Goal: Task Accomplishment & Management: Use online tool/utility

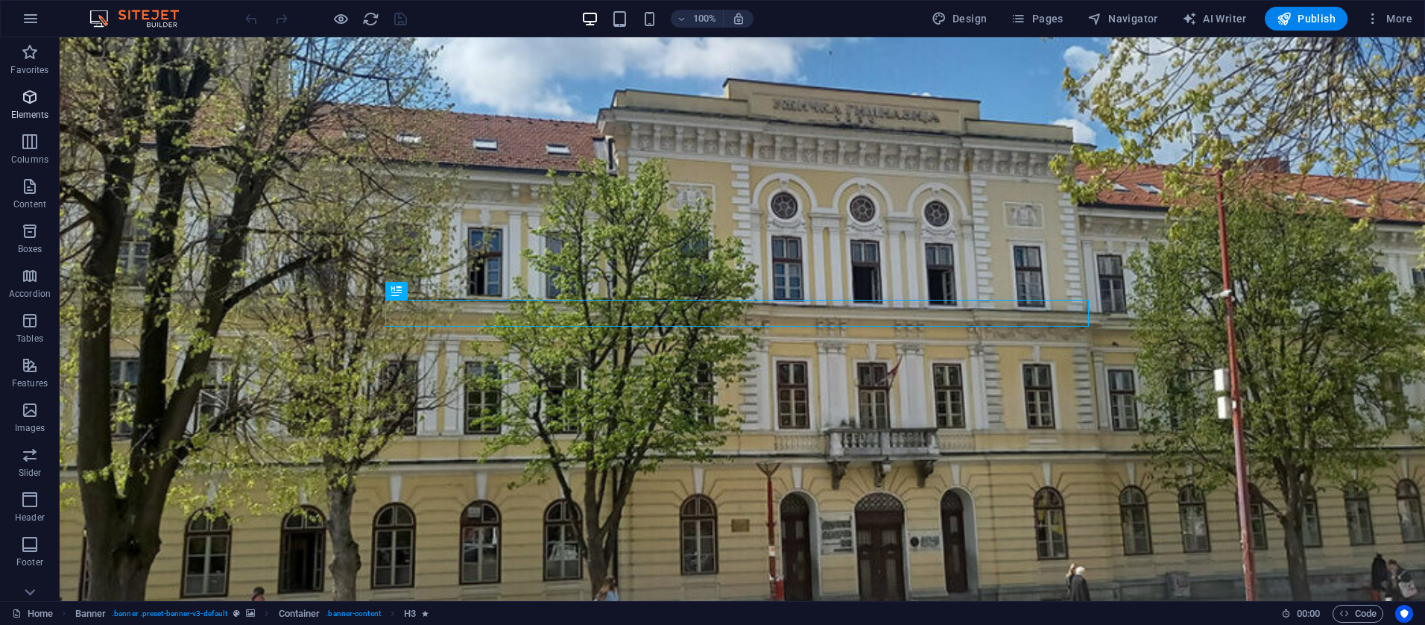
click at [31, 106] on span "Elements" at bounding box center [30, 106] width 60 height 36
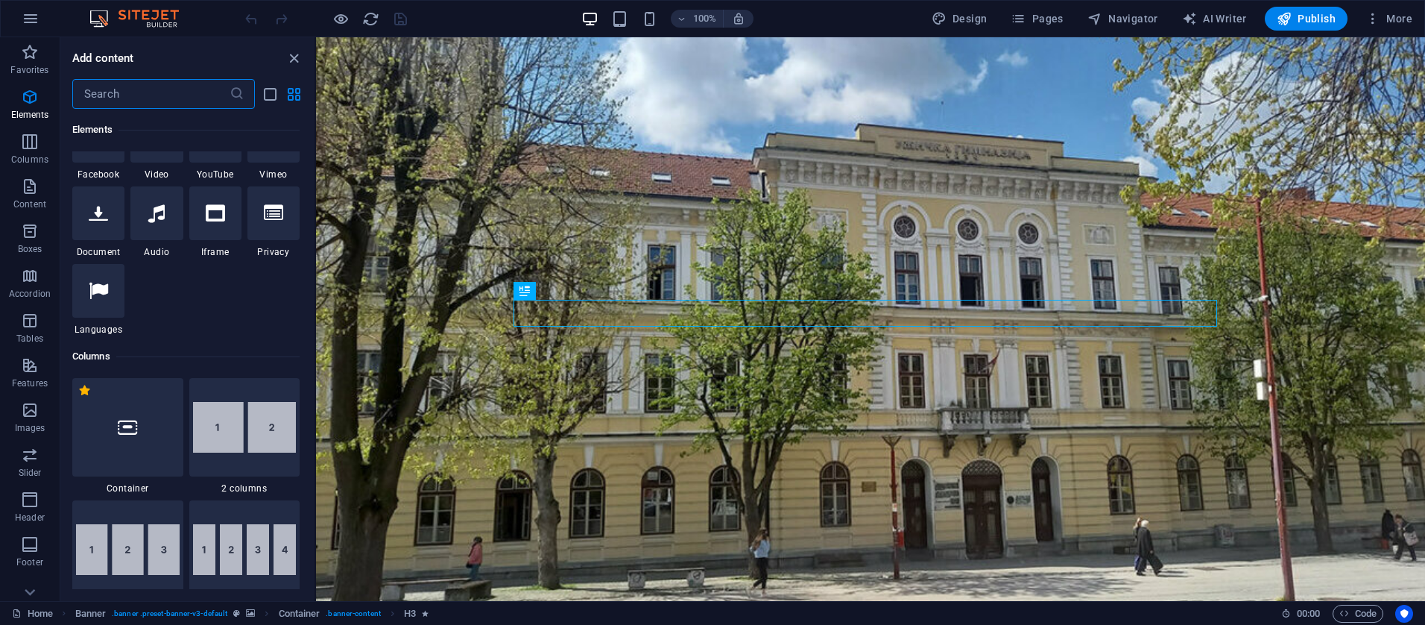
scroll to position [543, 0]
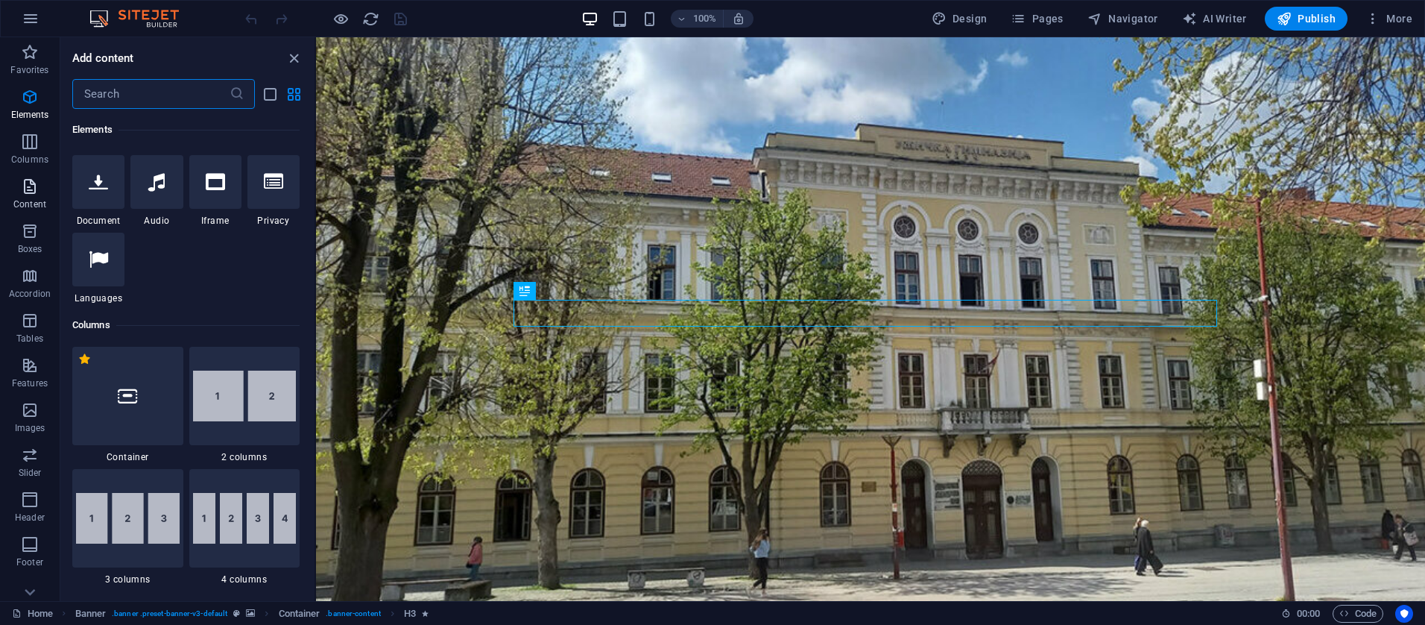
click at [29, 195] on icon "button" at bounding box center [30, 186] width 18 height 18
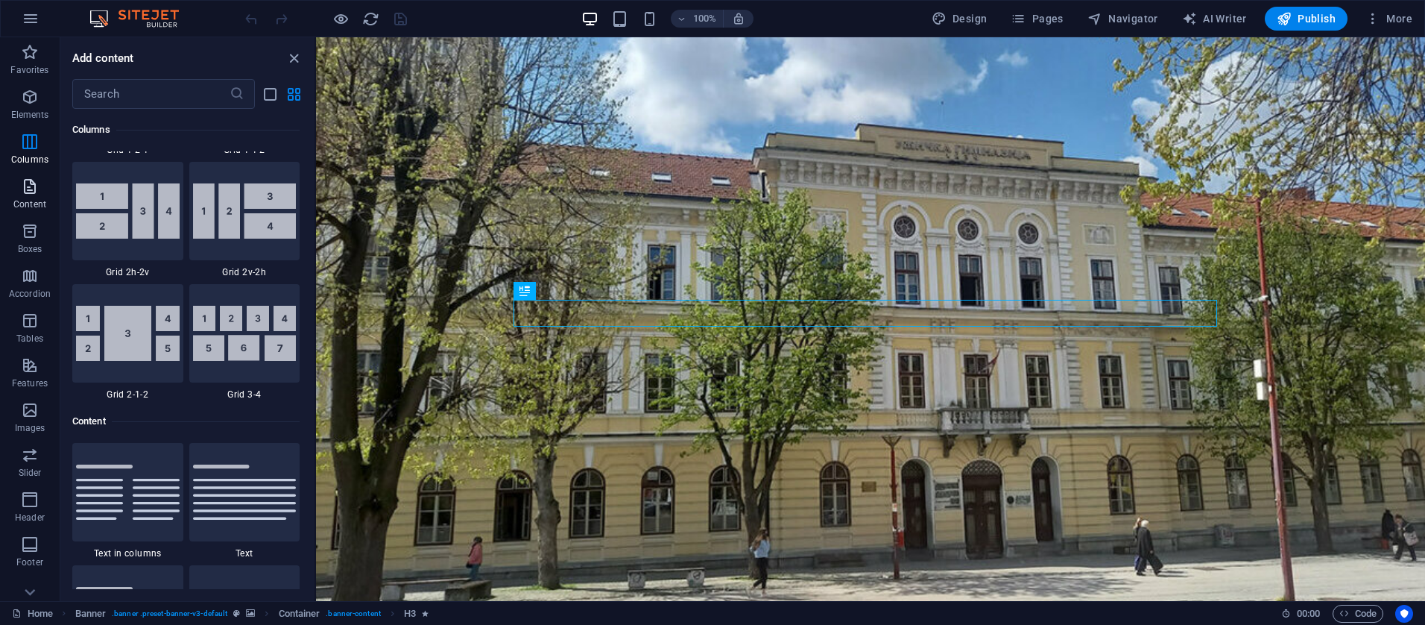
scroll to position [2608, 0]
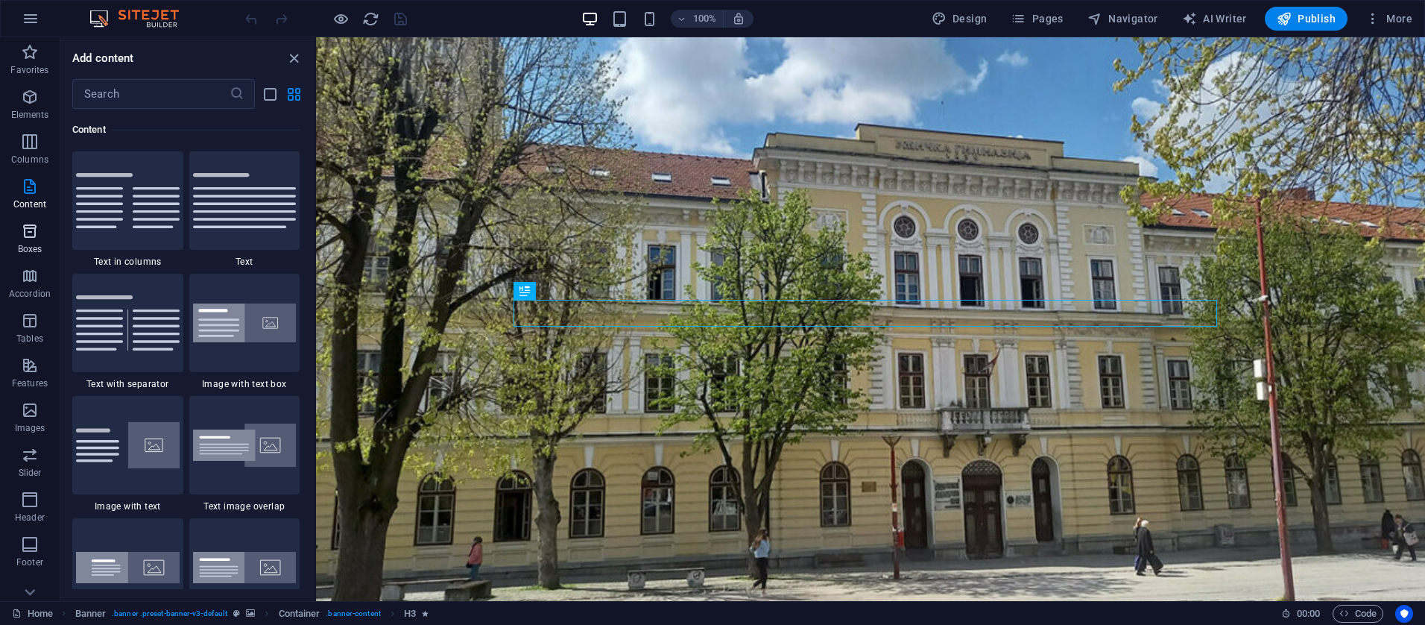
click at [33, 233] on icon "button" at bounding box center [30, 231] width 18 height 18
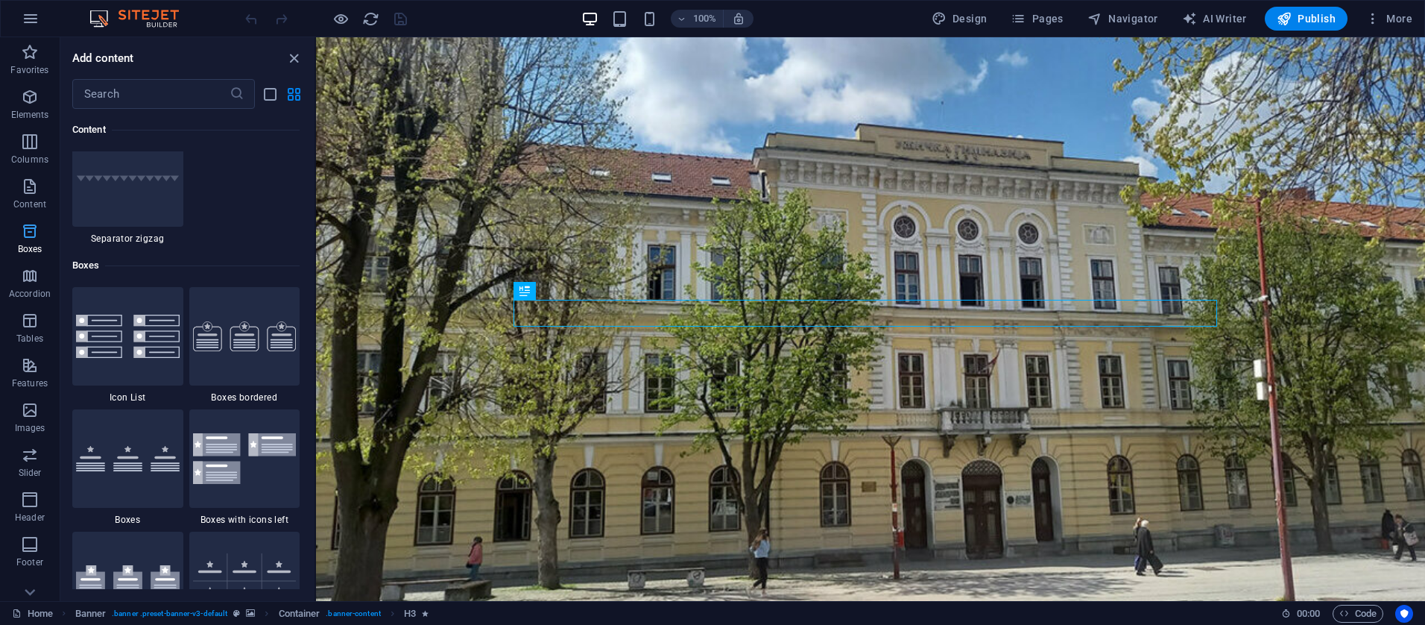
scroll to position [4111, 0]
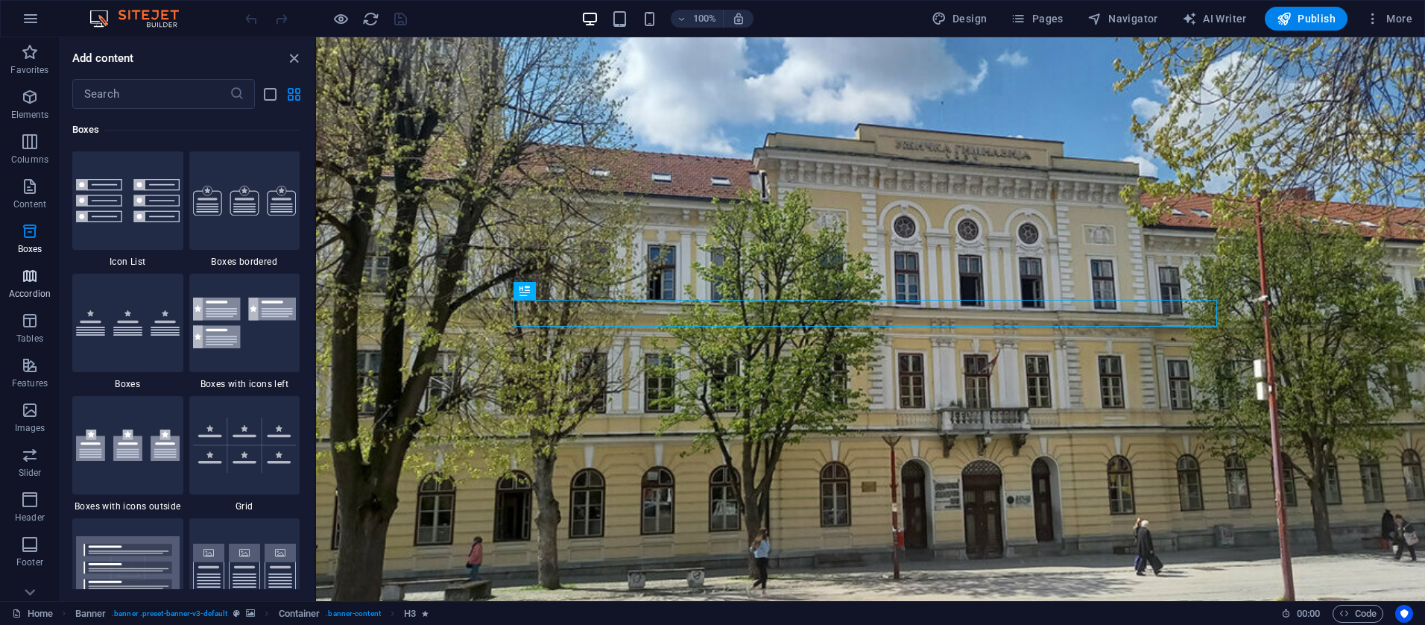
click at [21, 276] on icon "button" at bounding box center [30, 276] width 18 height 18
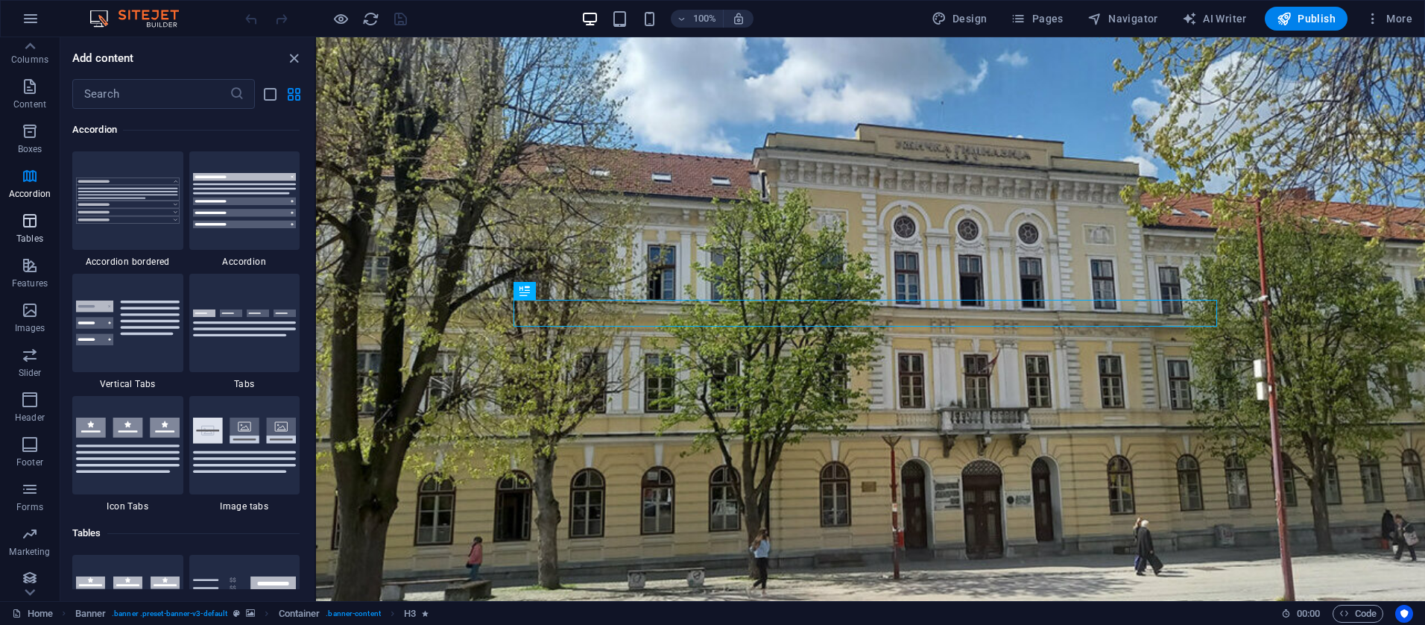
scroll to position [107, 0]
click at [1386, 19] on span "More" at bounding box center [1388, 18] width 47 height 15
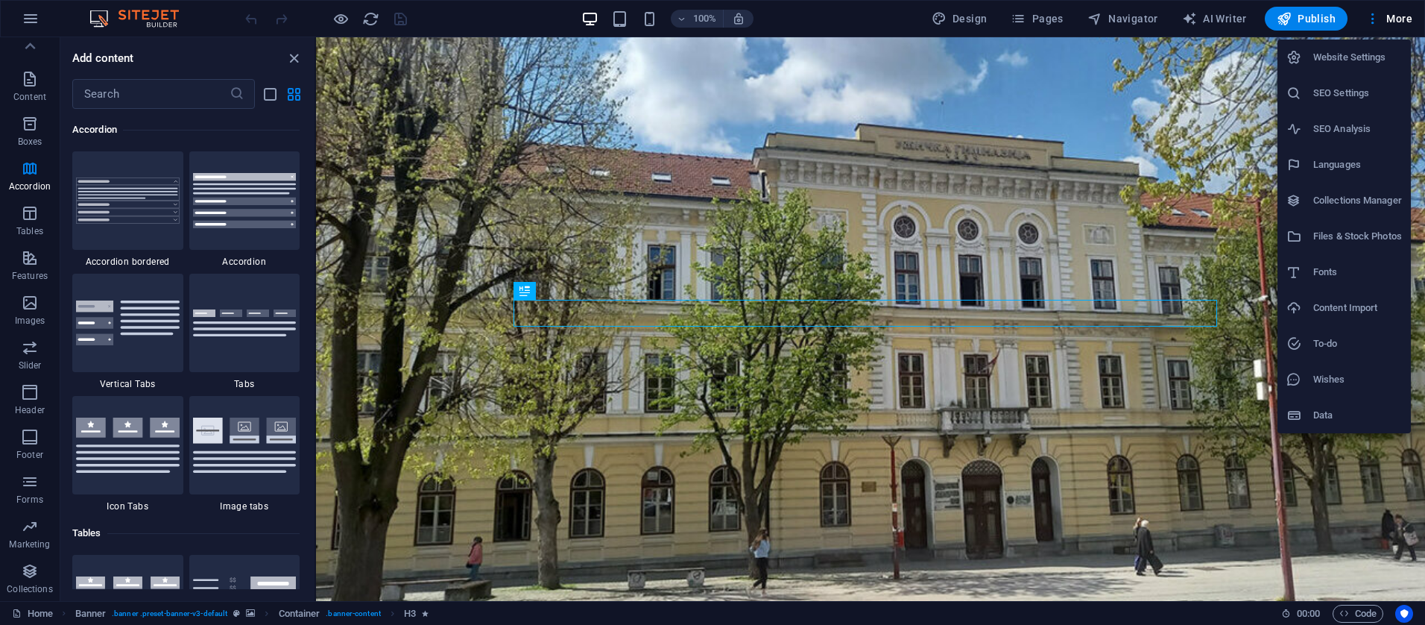
click at [1320, 273] on h6 "Fonts" at bounding box center [1357, 272] width 89 height 18
select select "popularity"
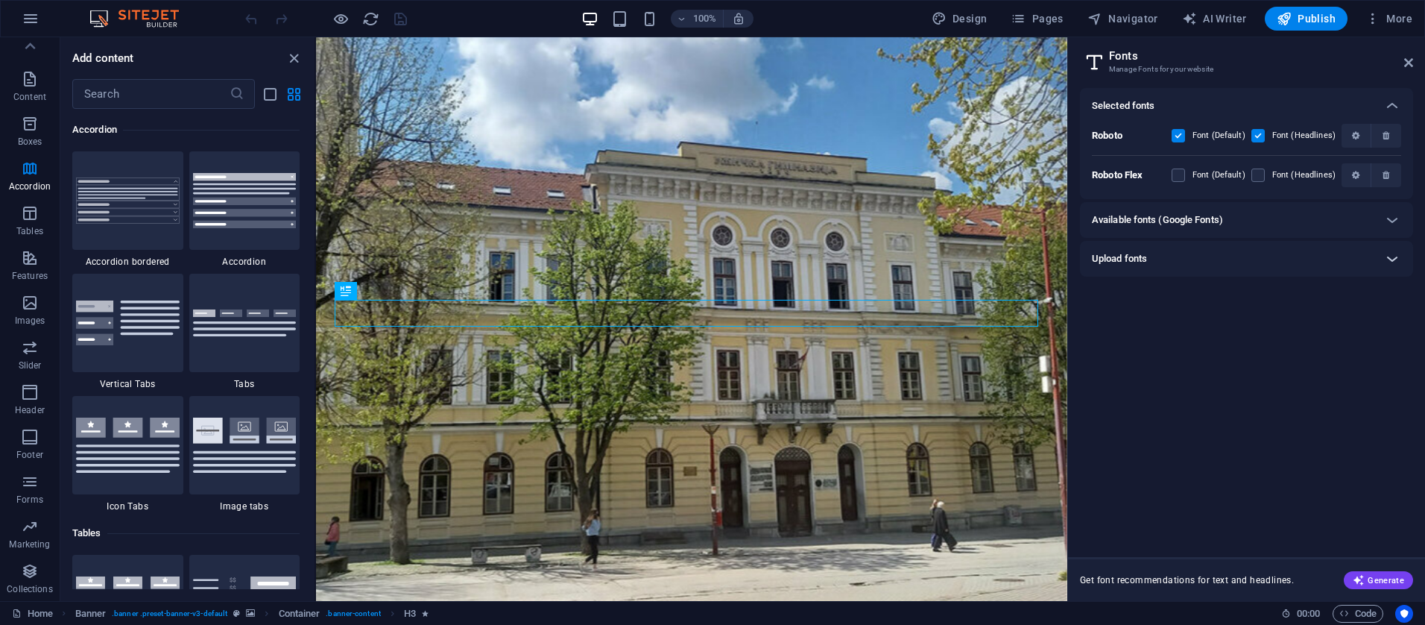
click at [1393, 260] on icon at bounding box center [1392, 259] width 18 height 18
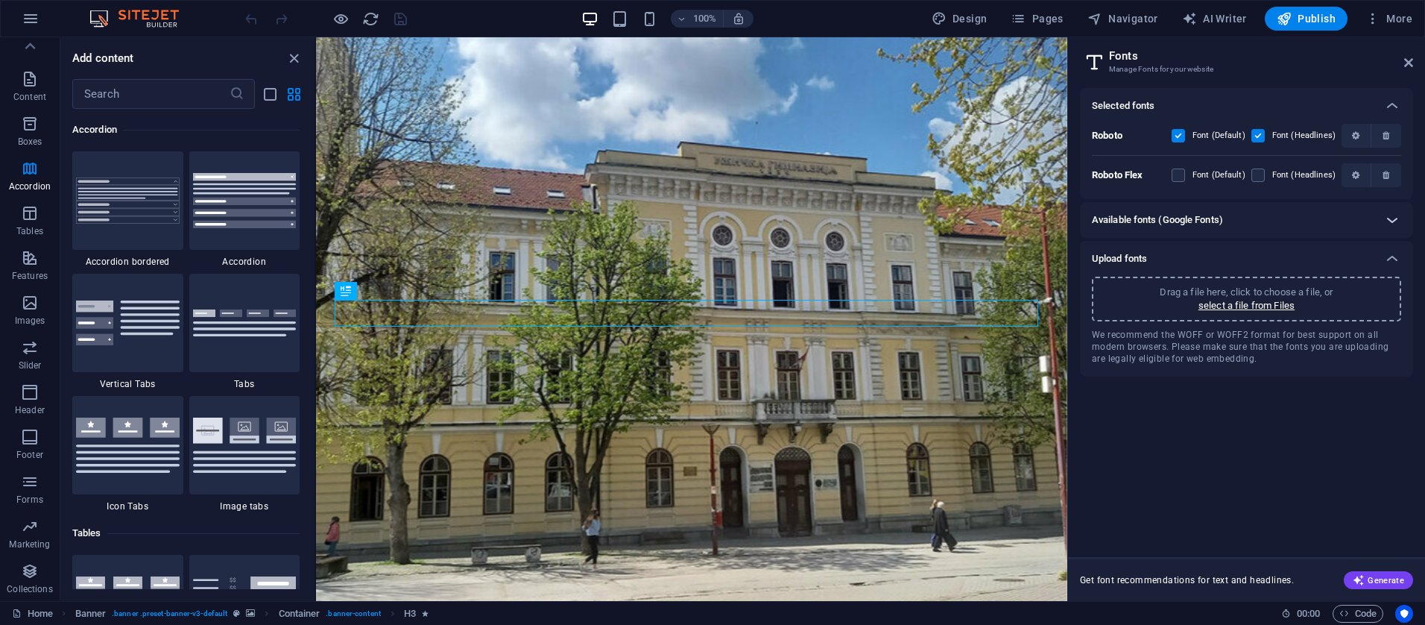
click at [1383, 218] on icon at bounding box center [1392, 220] width 18 height 18
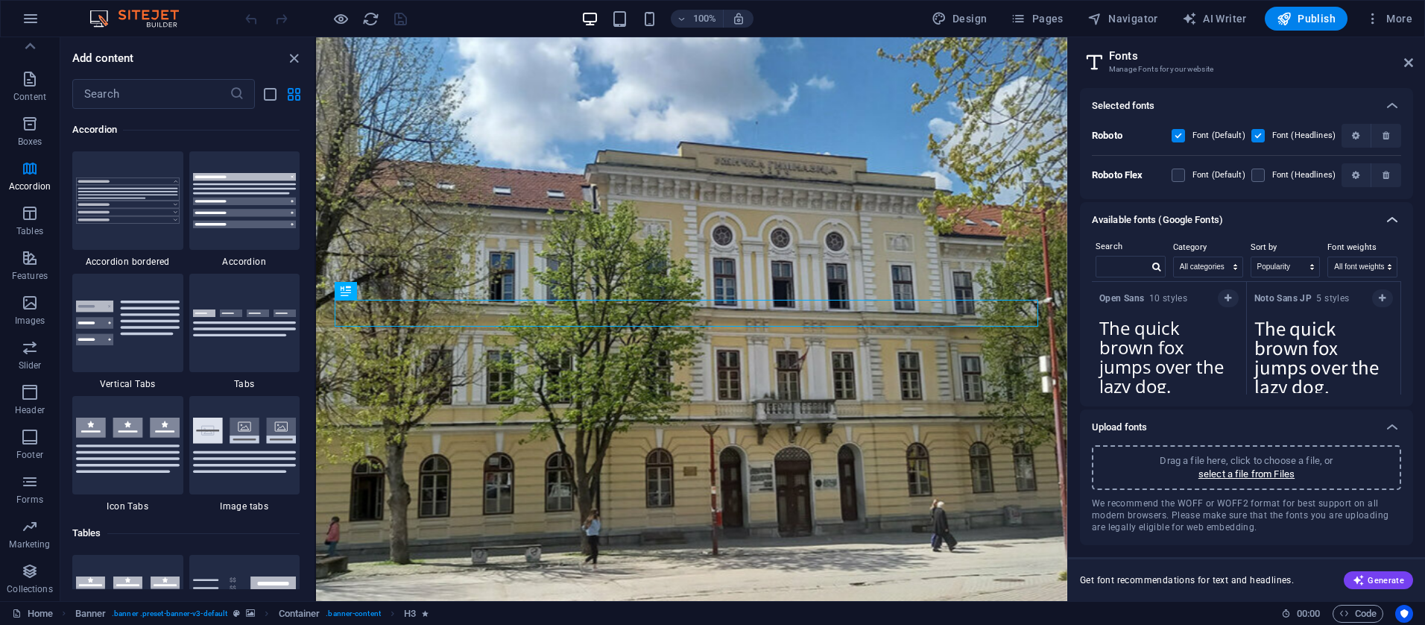
click at [1384, 218] on icon at bounding box center [1392, 220] width 18 height 18
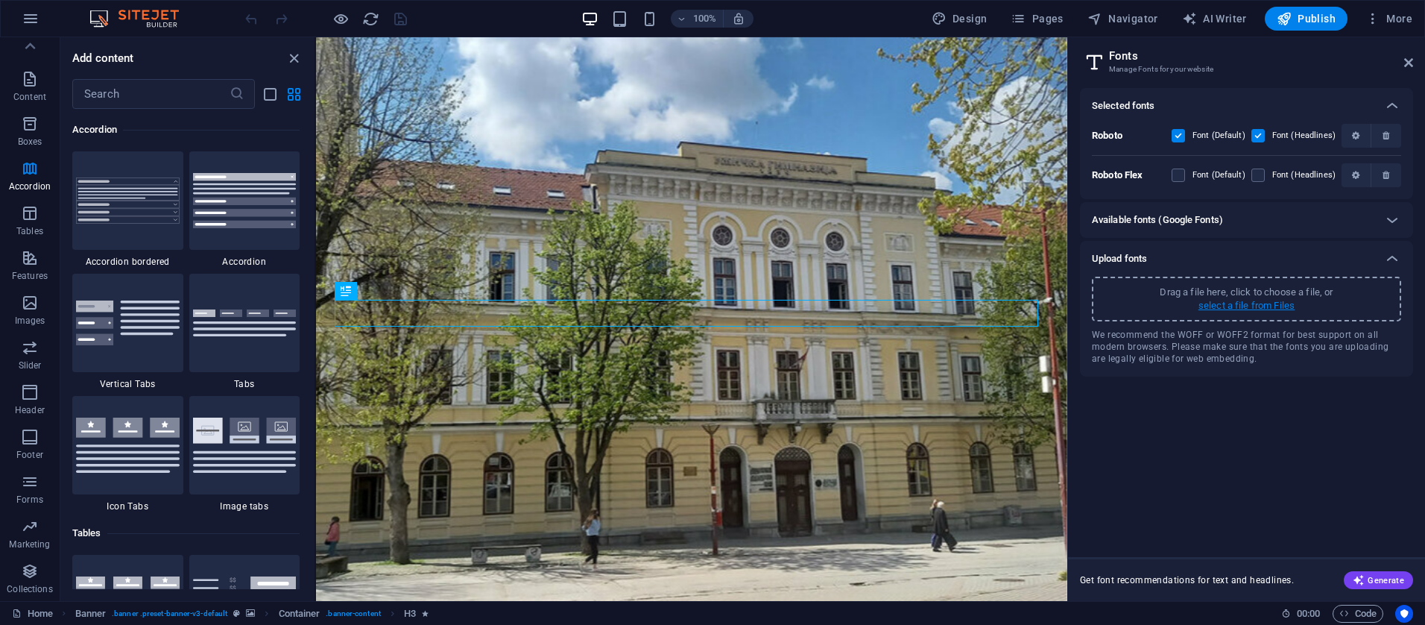
click at [1244, 303] on p "select a file from Files" at bounding box center [1247, 305] width 96 height 13
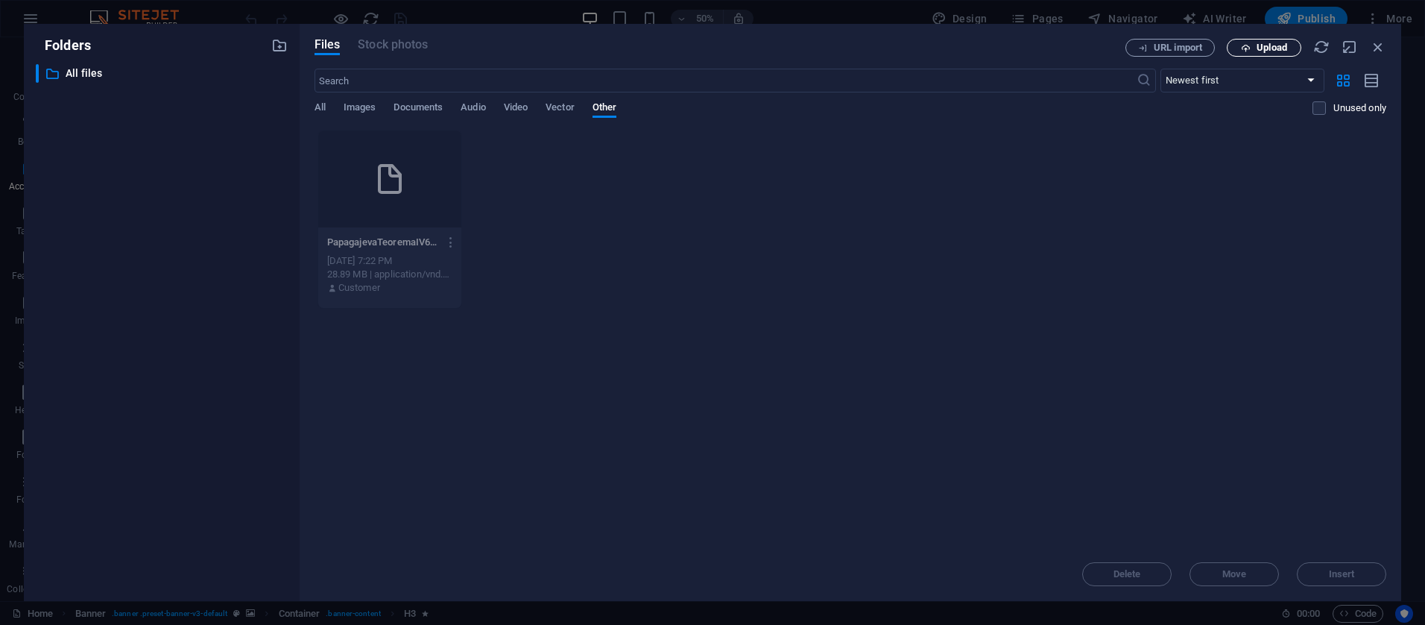
click at [1261, 51] on span "Upload" at bounding box center [1272, 47] width 31 height 9
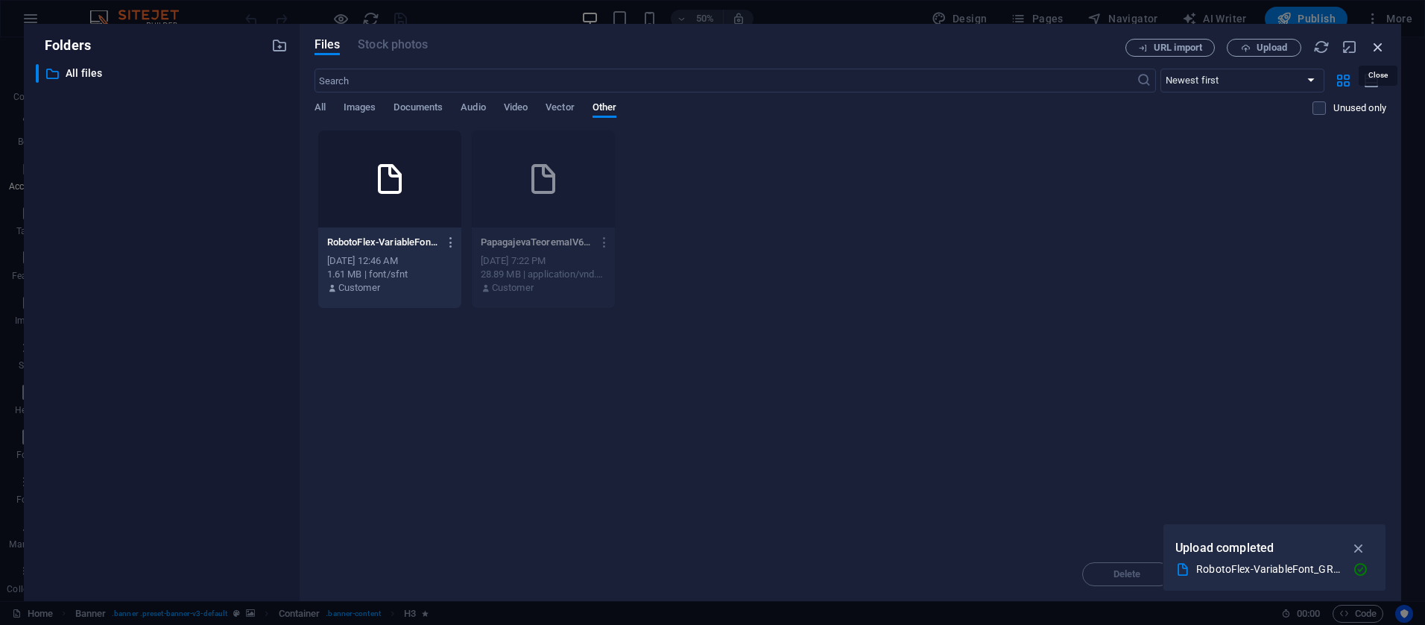
click at [1385, 50] on icon "button" at bounding box center [1378, 47] width 16 height 16
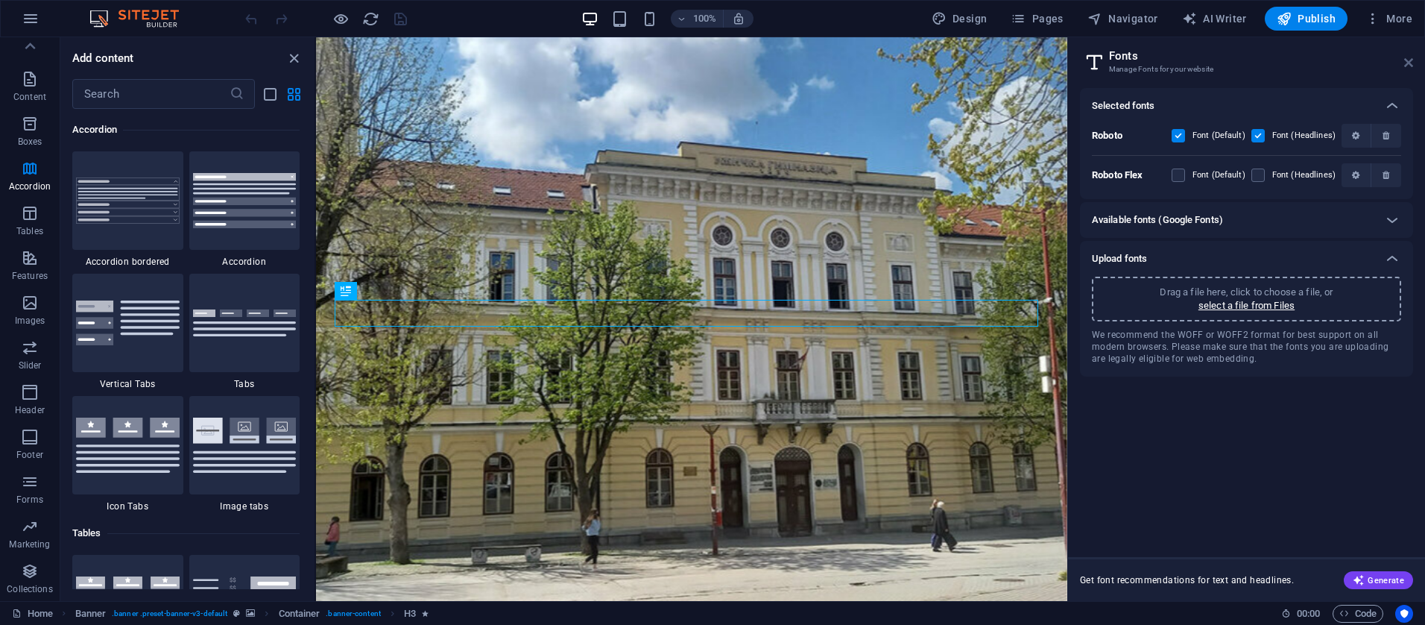
click at [1406, 58] on icon at bounding box center [1408, 63] width 9 height 12
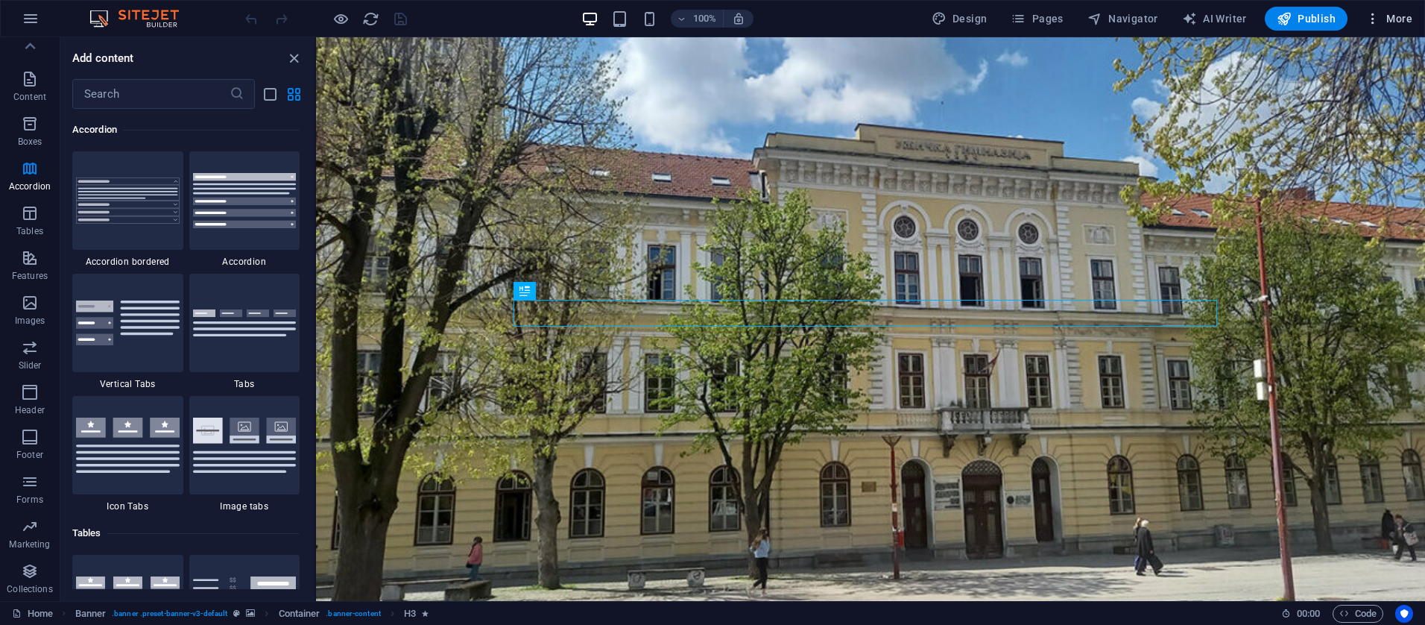
click at [1394, 18] on span "More" at bounding box center [1388, 18] width 47 height 15
